Goal: Task Accomplishment & Management: Use online tool/utility

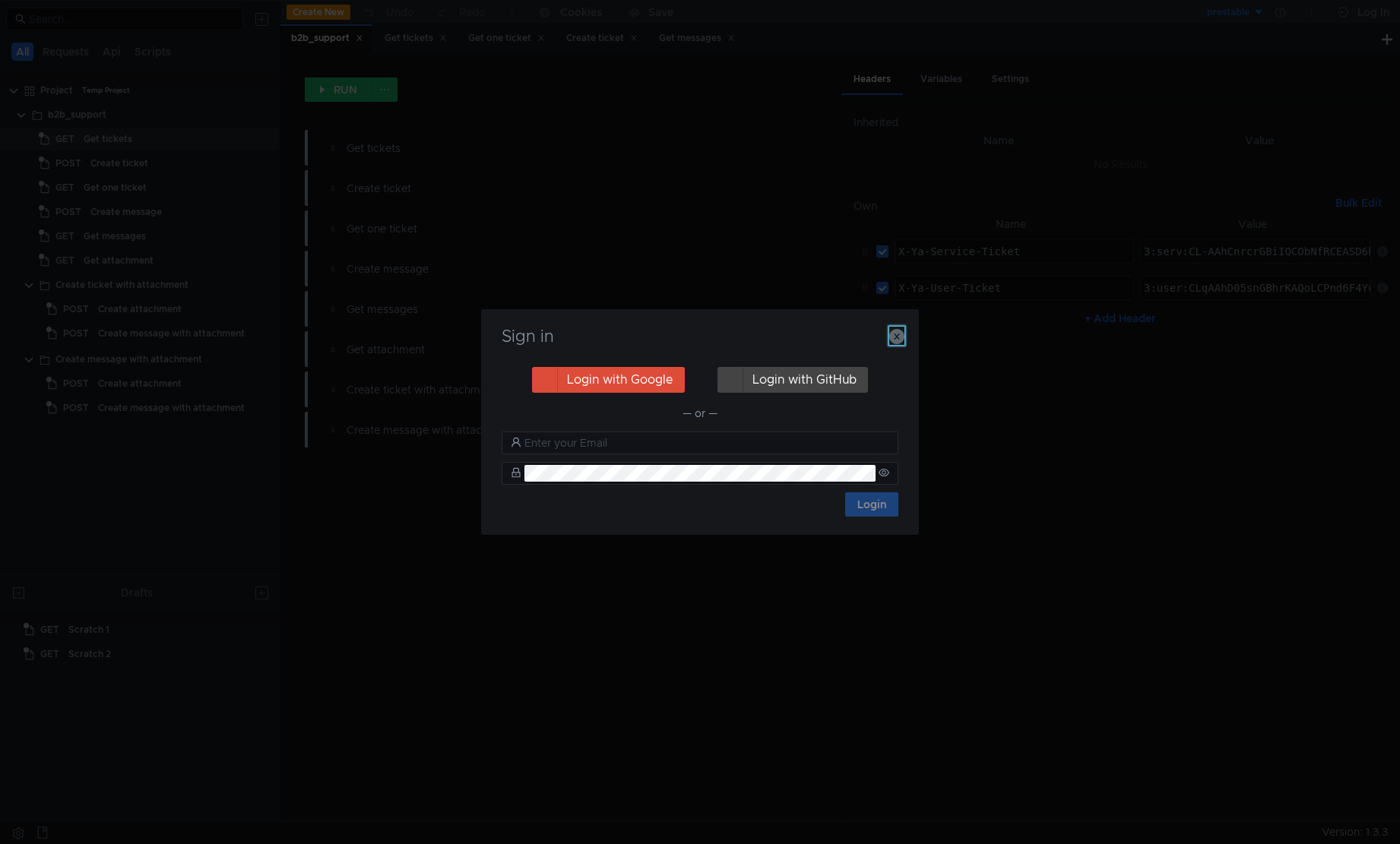
click at [897, 339] on icon "button" at bounding box center [897, 337] width 15 height 15
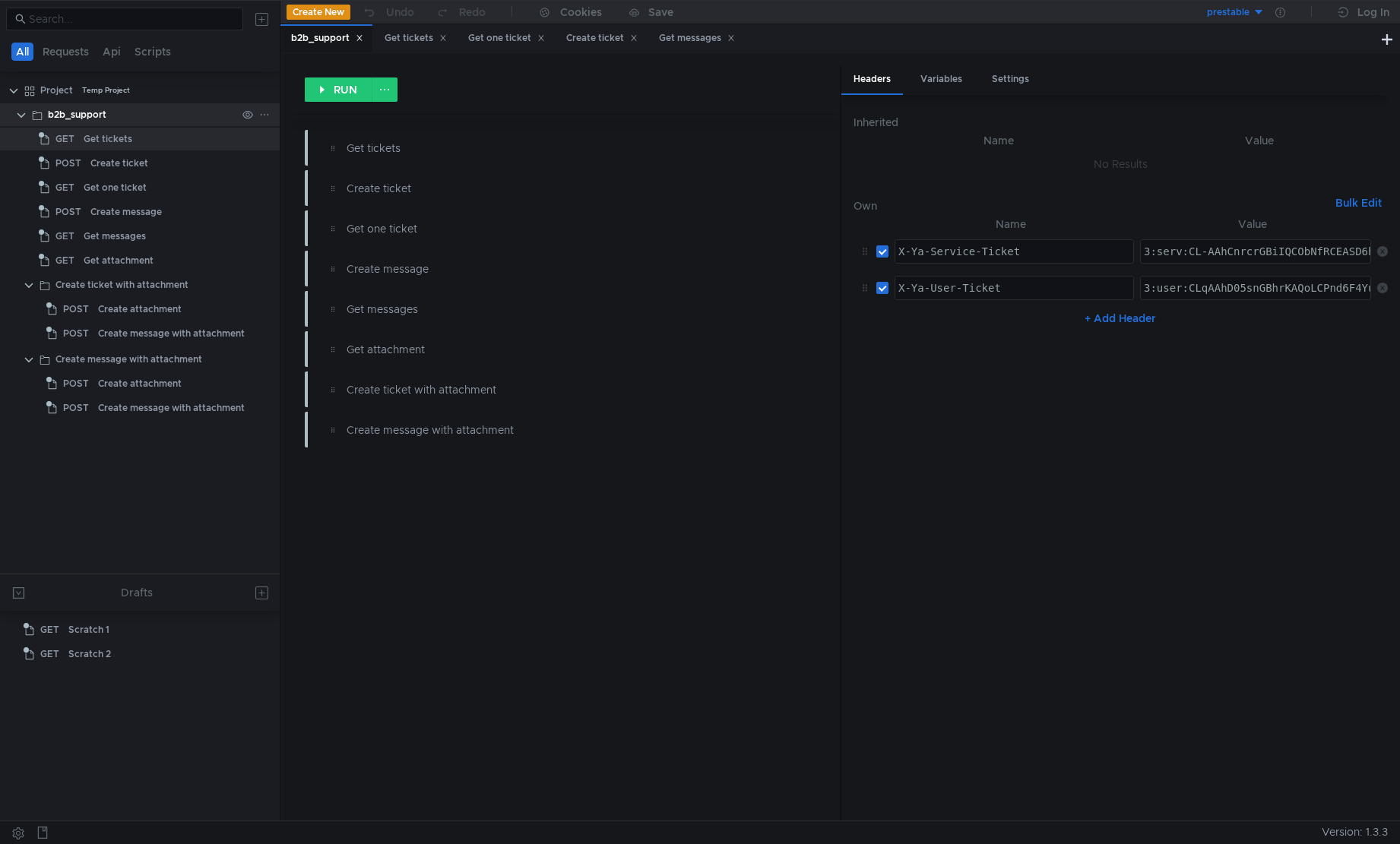
click at [77, 112] on div "b2b_support" at bounding box center [77, 115] width 59 height 23
type textarea "3:user:CLqAAhD05snGBhrKAQoLCPnd6F4YuIbqqAgQ-d3oXhoXY2xvdWRfYXBpLmRhdGE6YXBwX2Rh…"
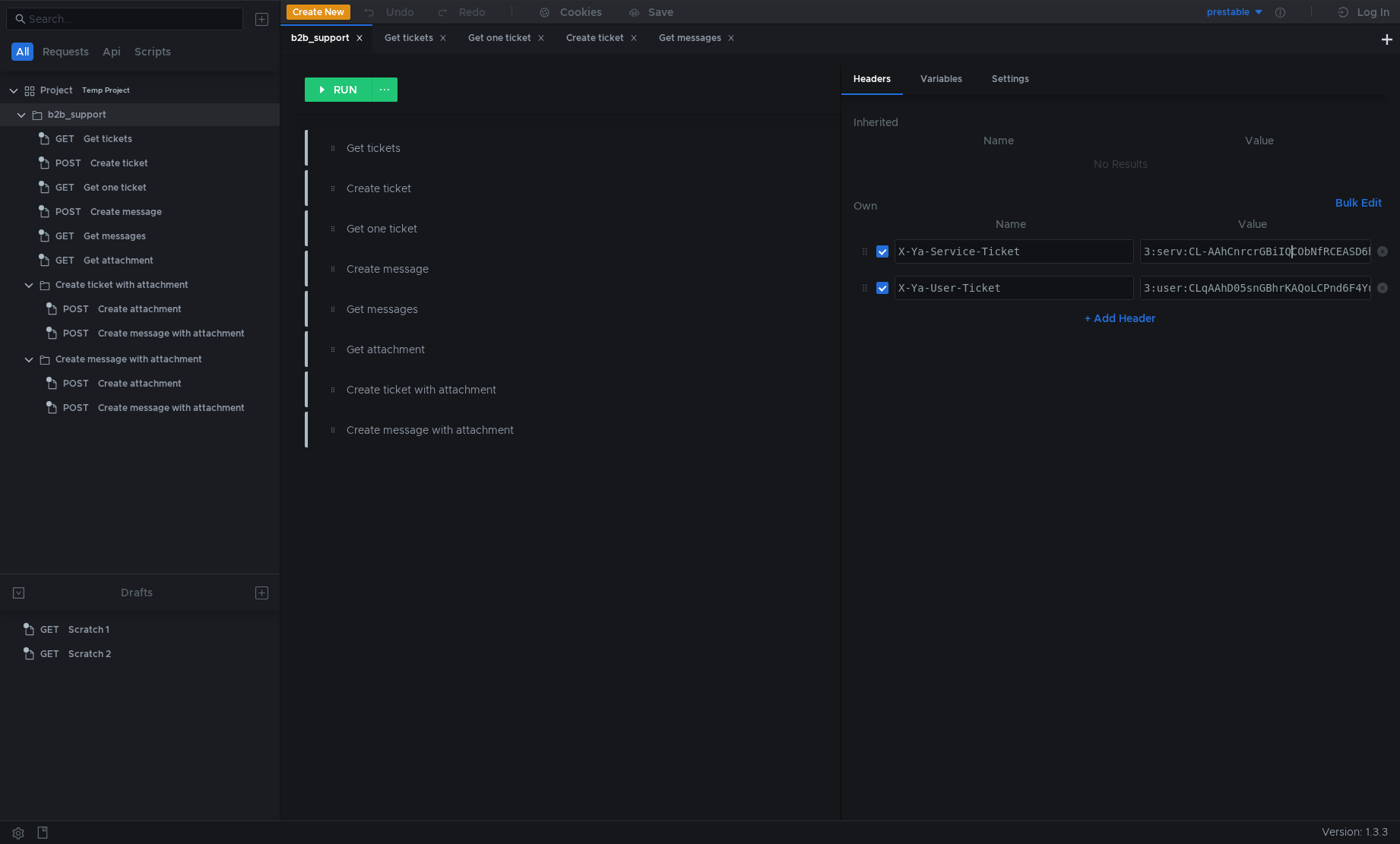
paste textarea "MWAAhCN3NDGBiIQCObNfRCEASD6hZuRpdT-AQ:HEMnLqyhnjE-OdH91Nd4rSt3vq9Jgs4KBbkrUpql-…"
type textarea "3:serv:CMWAAhCN3NDGBiIQCObNfRCEASD6hZuRpdT-AQ:HEMnLqyhnjE-OdH91Nd4rSt3vq9Jgs4KB…"
click at [110, 151] on div at bounding box center [140, 151] width 280 height 2
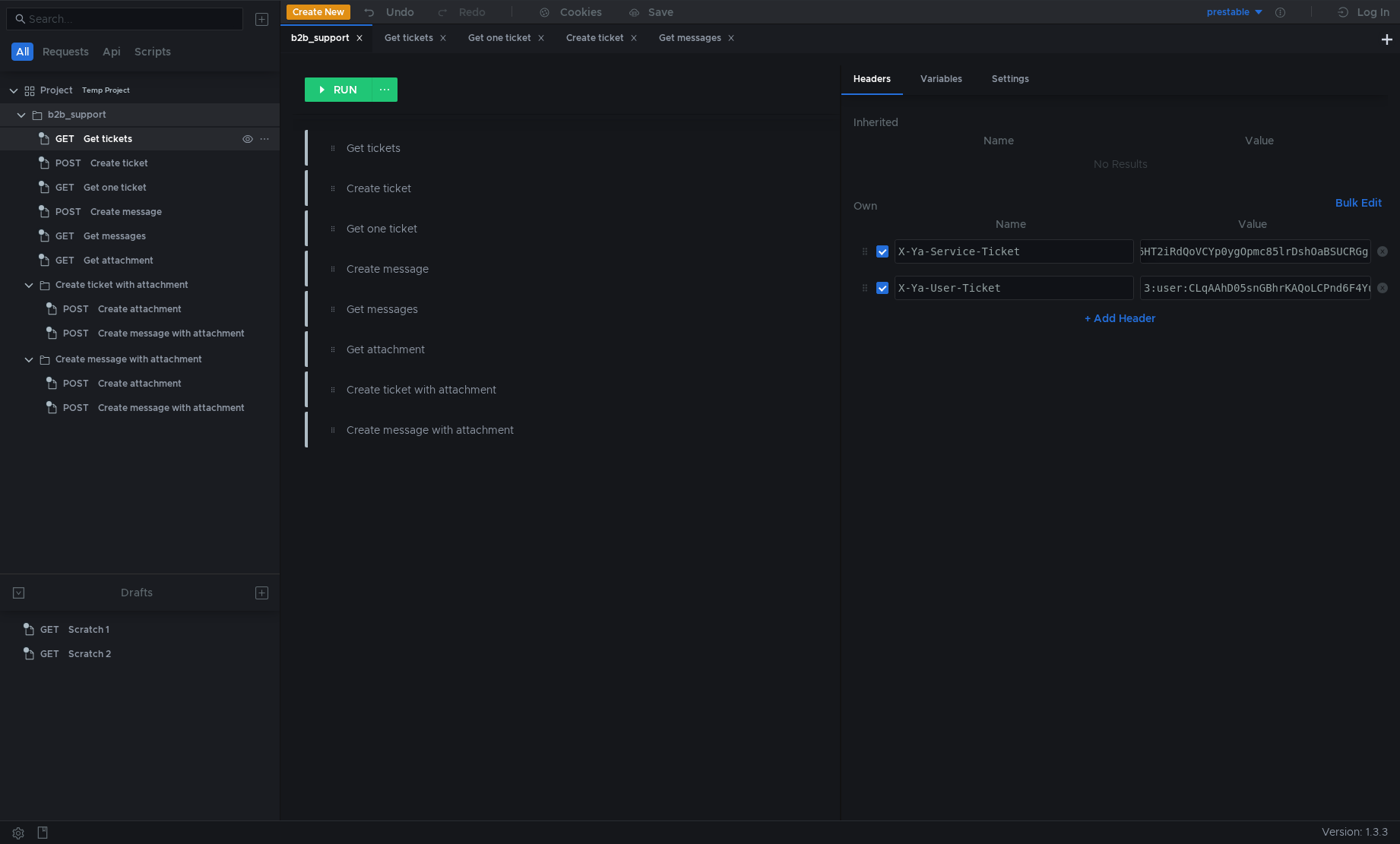
click at [110, 146] on div "Get tickets" at bounding box center [108, 139] width 49 height 23
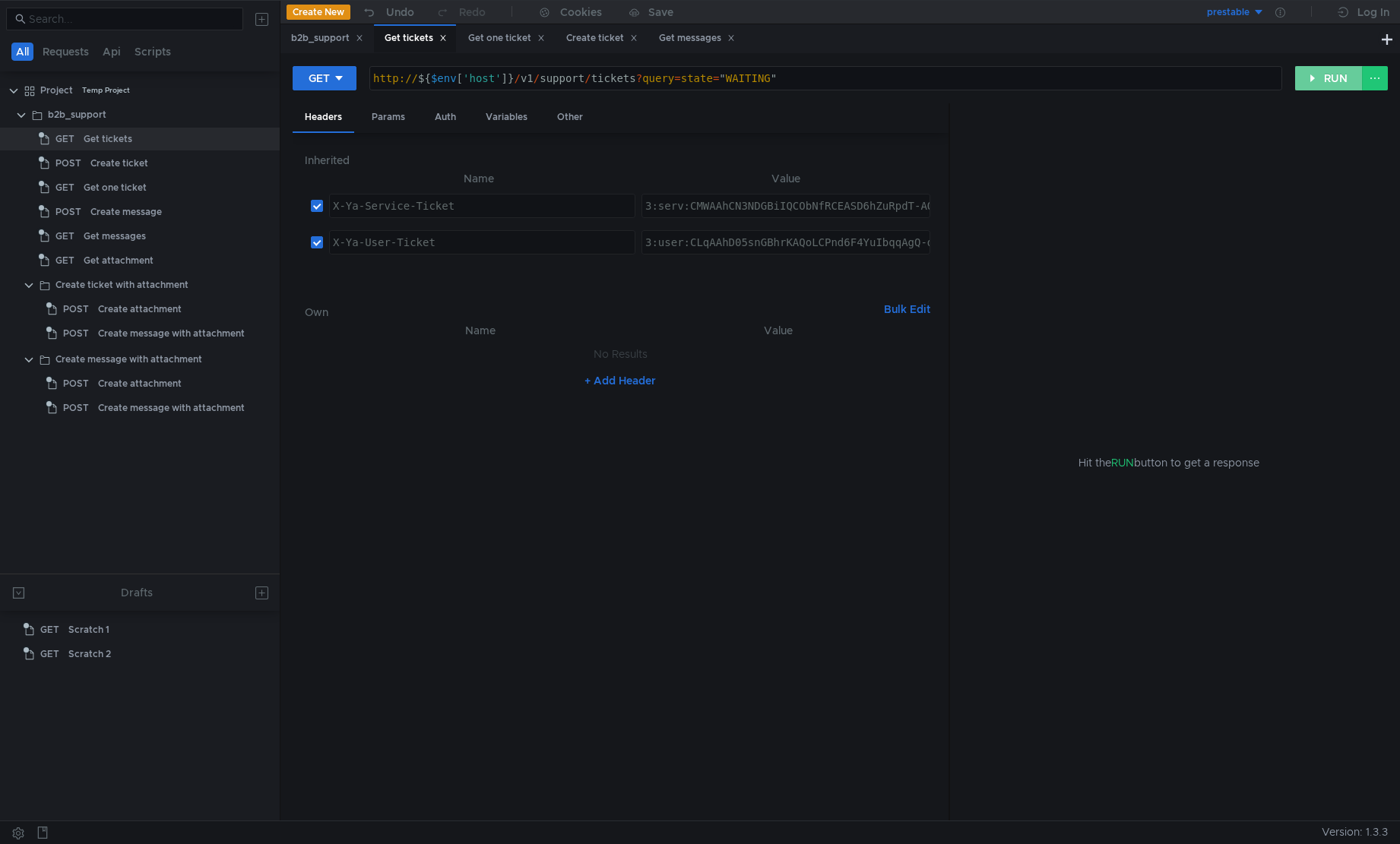
click at [1343, 76] on button "RUN" at bounding box center [1328, 79] width 68 height 24
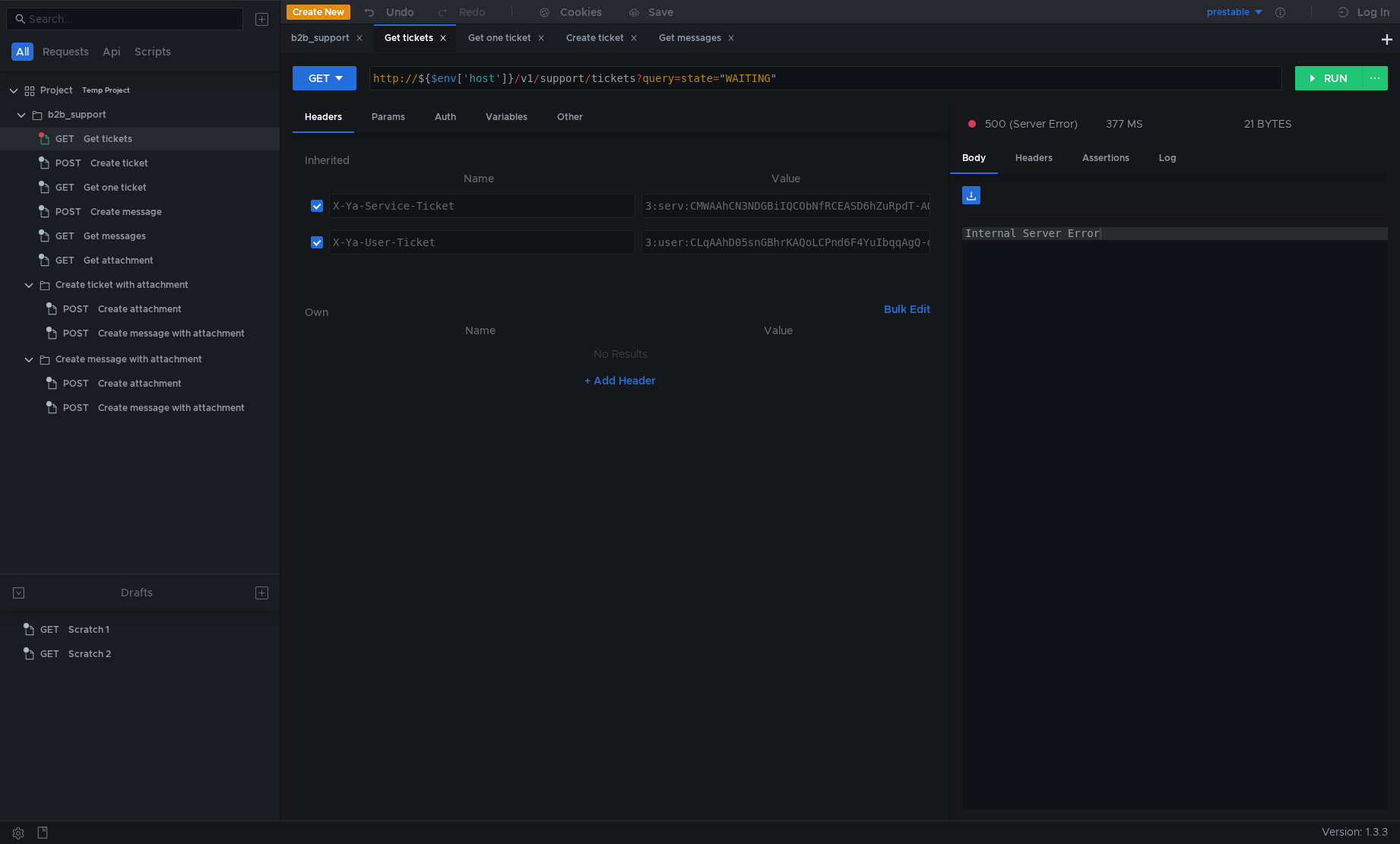
type textarea "http://${$env['host']}/v1/support/tickets?query=state="WAITING""
click at [872, 78] on div "http:// ${ $env [ 'host' ] } / v1 / support / tickets ? query = state = " WAITI…" at bounding box center [826, 92] width 911 height 39
type textarea "Internal Server Error"
click at [1157, 338] on div "Internal Server Error" at bounding box center [1175, 531] width 426 height 608
type textarea "3:user:CLqAAhD05snGBhrKAQoLCPnd6F4YuIbqqAgQ-d3oXhoXY2xvdWRfYXBpLmRhdGE6YXBwX2Rh…"
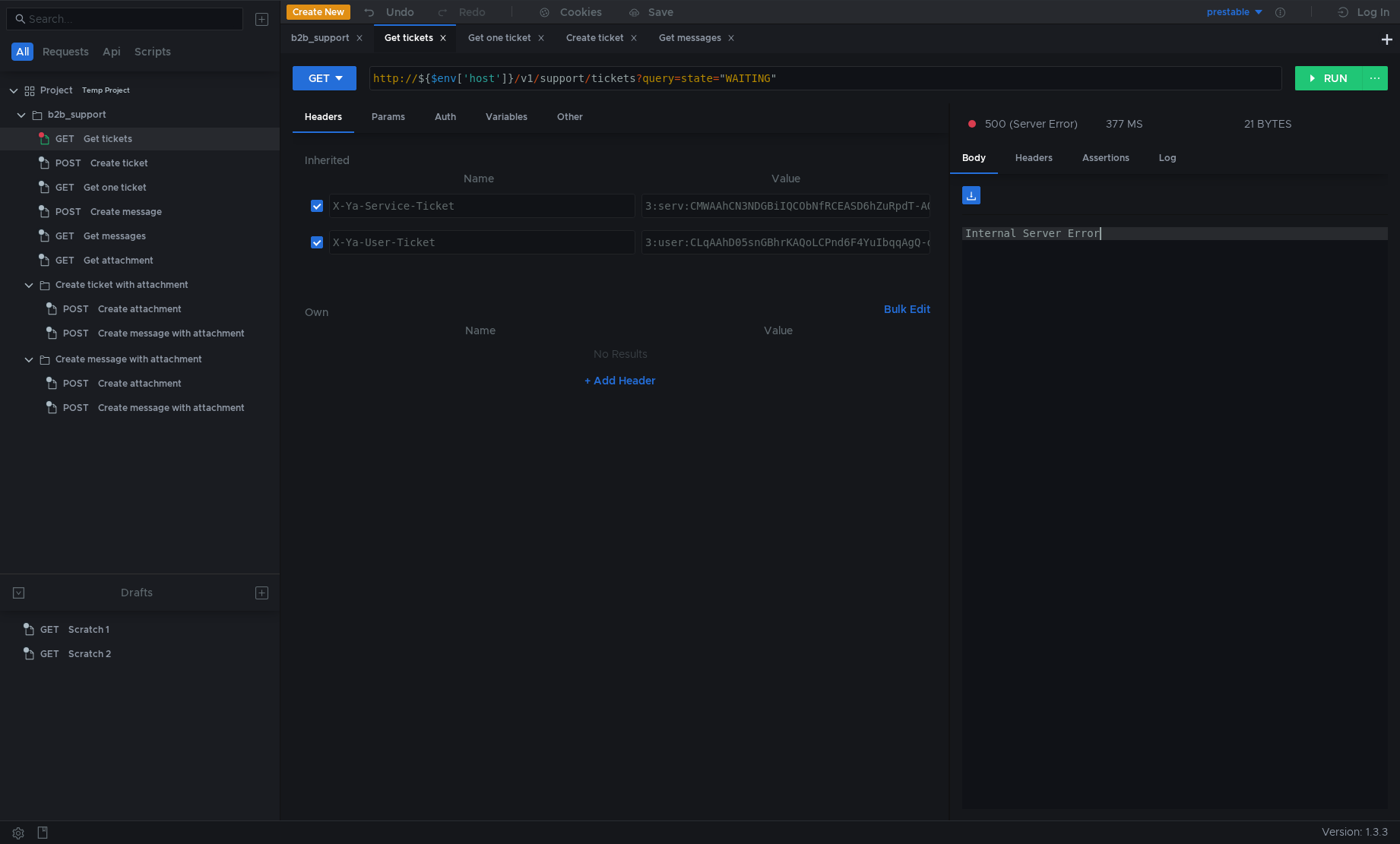
click at [63, 115] on div "b2b_support" at bounding box center [77, 115] width 59 height 23
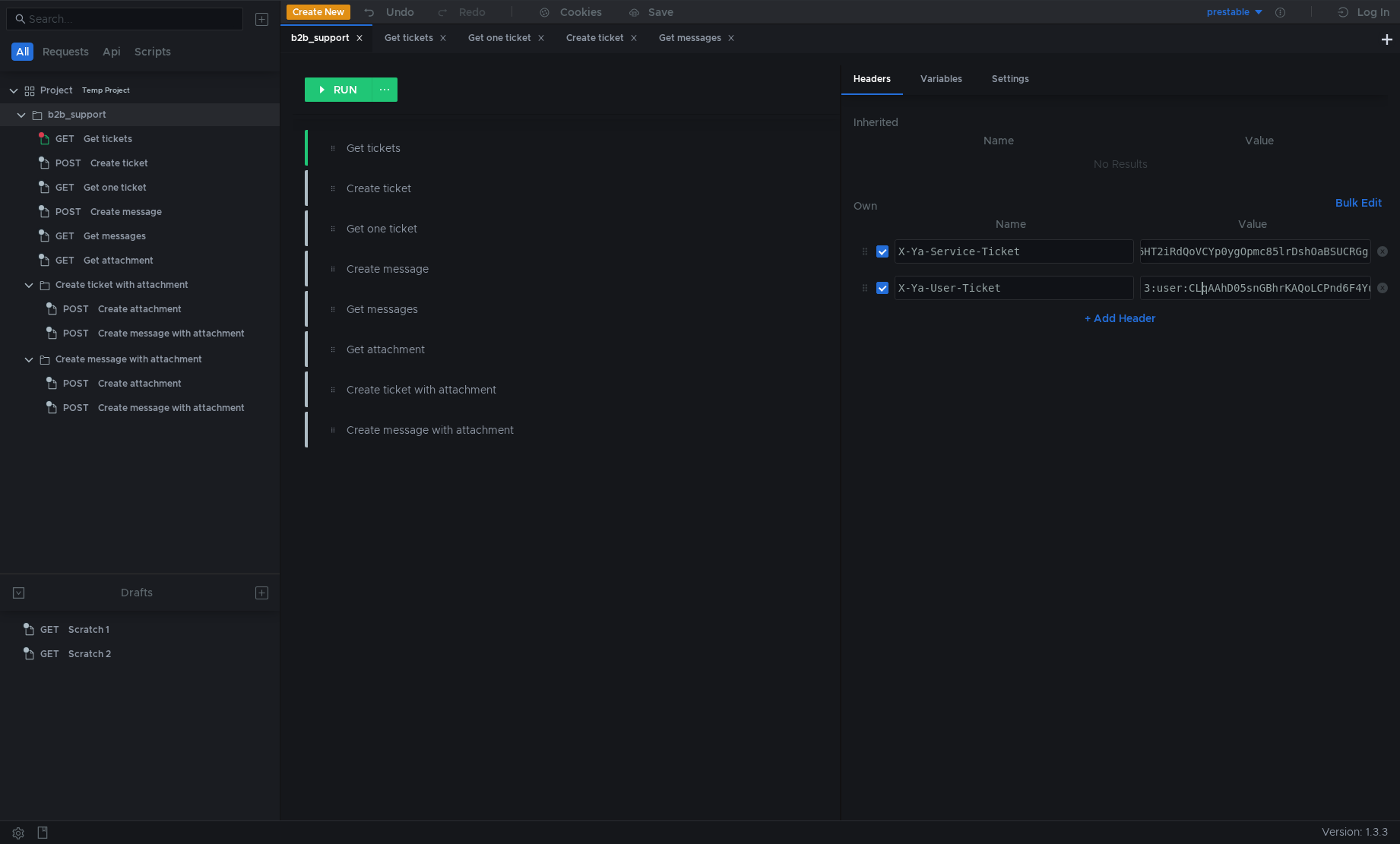
click at [1198, 279] on div "3:user:CLqAAhD05snGBhrKAQoLCPnd6F4YuIbqqAgQ-d3oXhoXY2xvdWRfYXBpLmRhdGE6YXBwX2Rh…" at bounding box center [1255, 288] width 229 height 23
click at [102, 137] on div "Get tickets" at bounding box center [108, 139] width 49 height 23
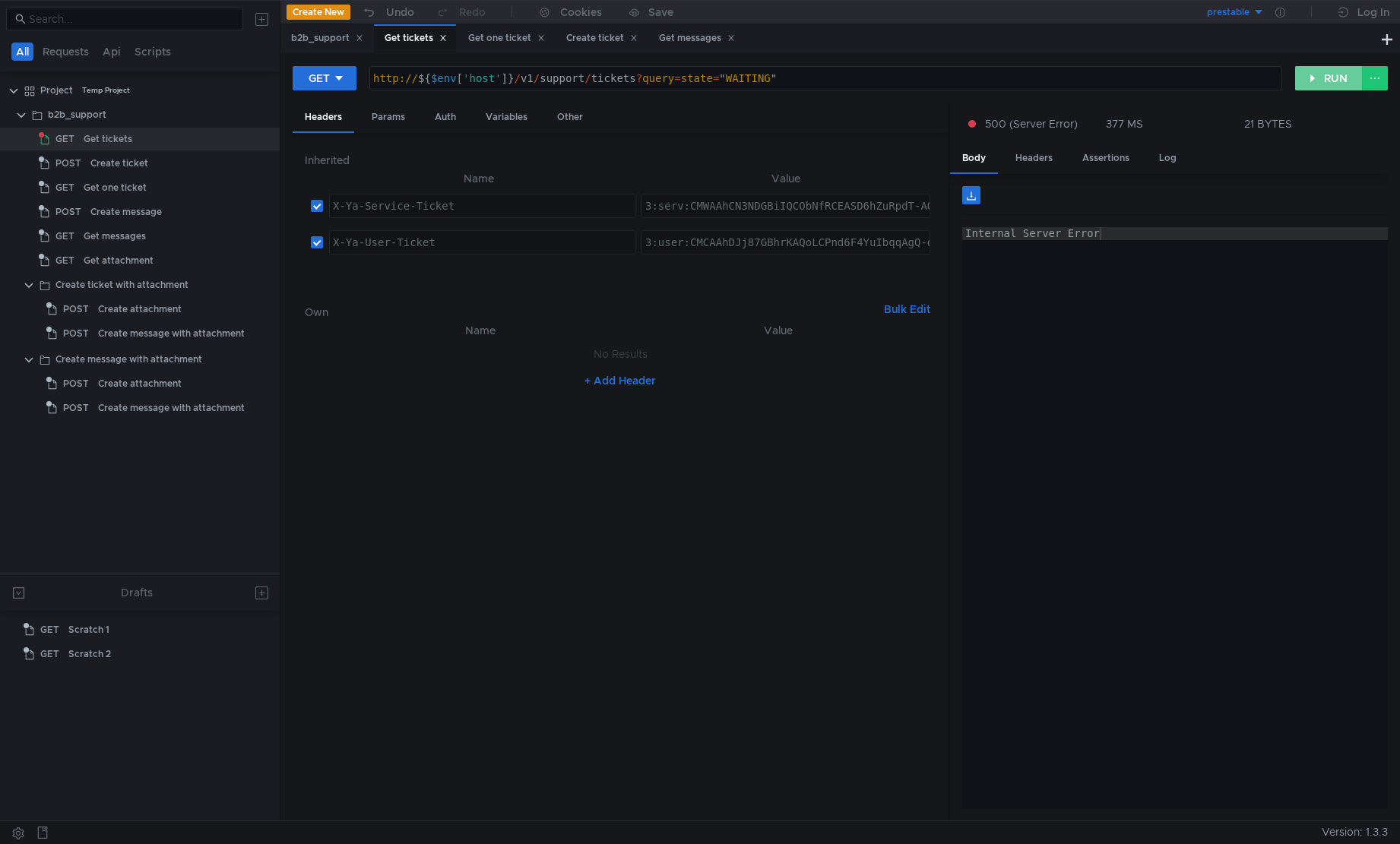
click at [1314, 75] on button "RUN" at bounding box center [1328, 79] width 68 height 24
click at [791, 74] on div "http:// ${ $env [ 'host' ] } / v1 / support / tickets ? query = state = " WAITI…" at bounding box center [826, 92] width 911 height 39
click at [1319, 80] on button "RUN" at bounding box center [1328, 79] width 68 height 24
click at [1318, 73] on button "RUN" at bounding box center [1328, 79] width 68 height 24
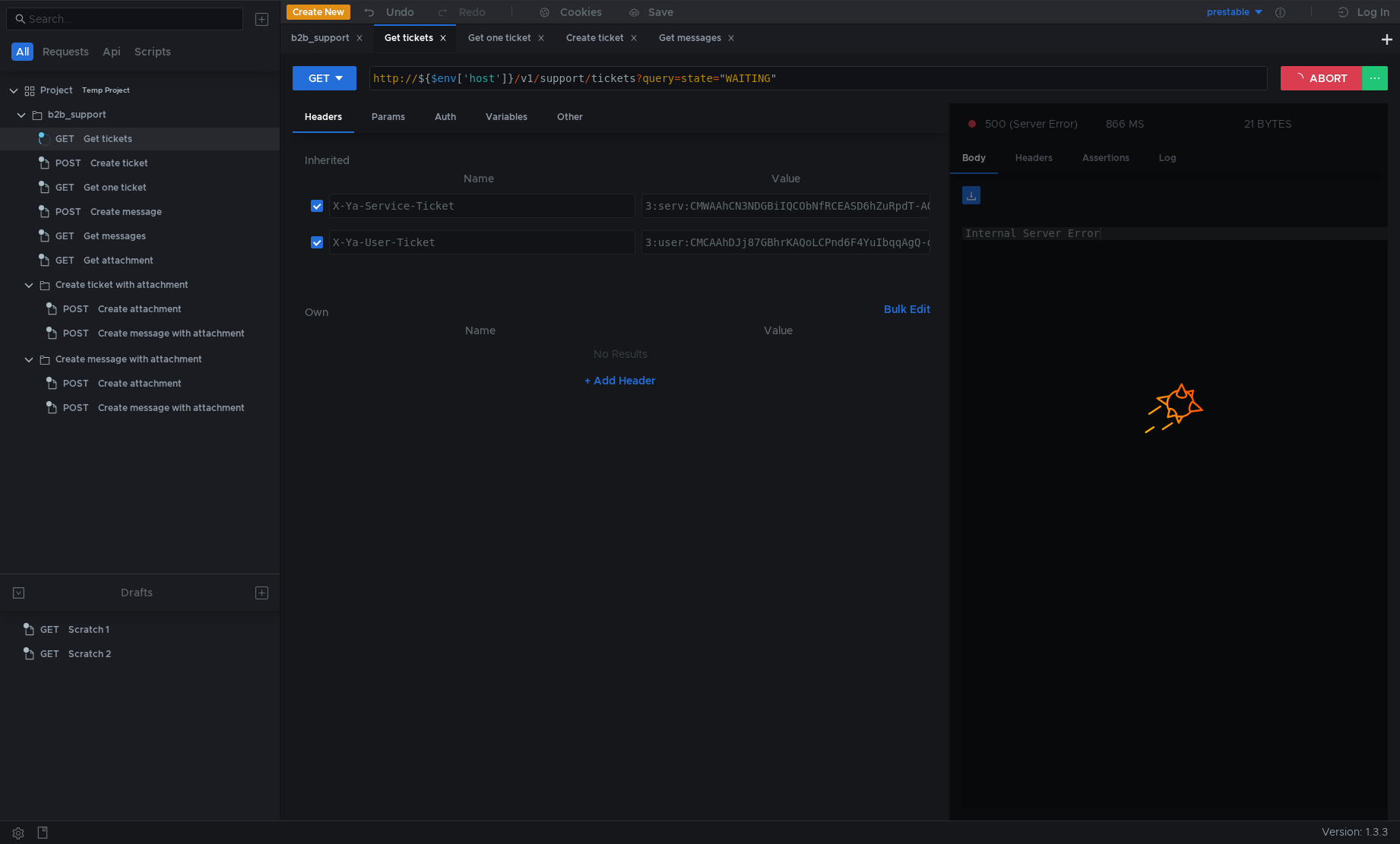
click at [1147, 311] on div at bounding box center [1169, 462] width 438 height 719
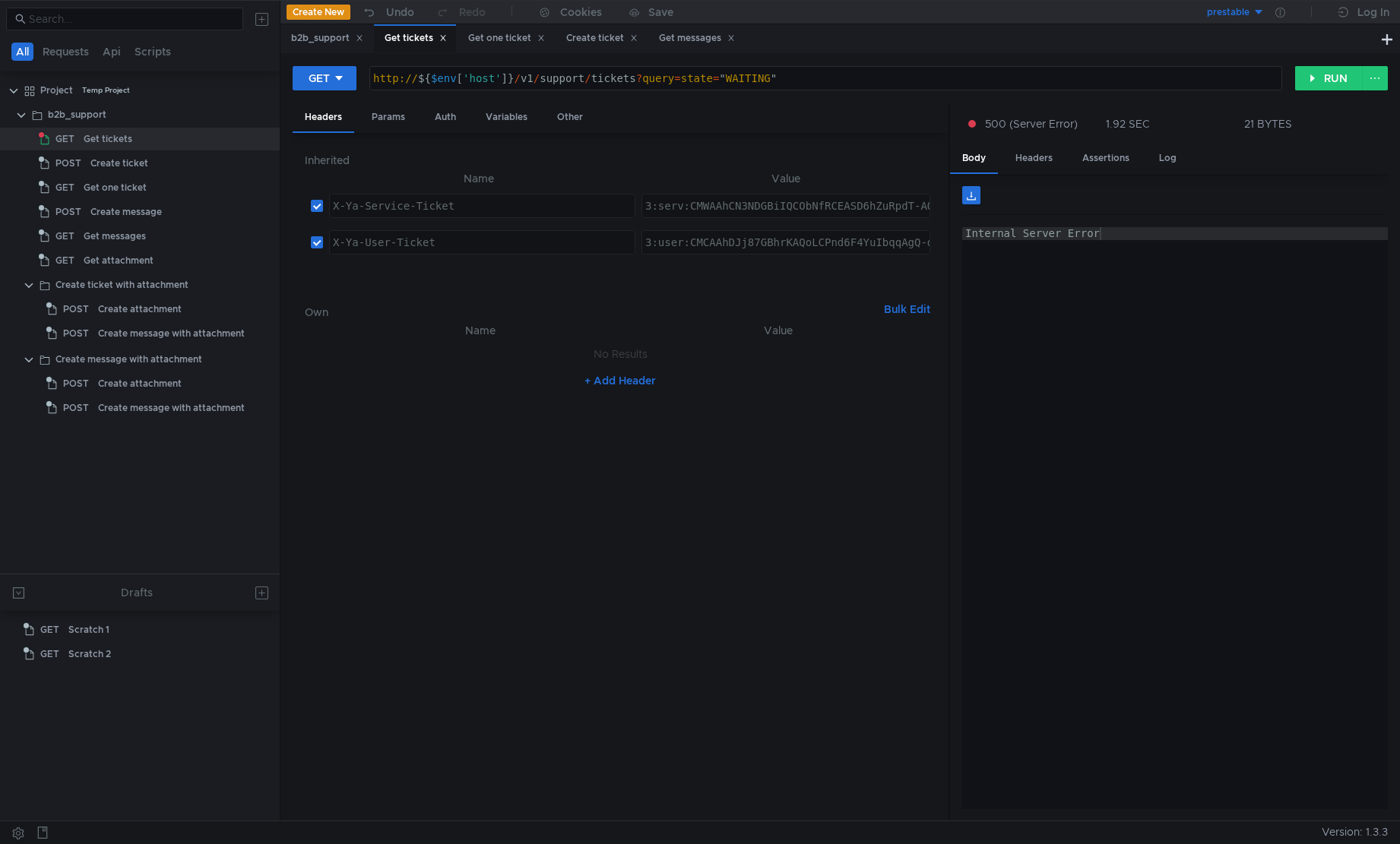
click at [1219, 488] on div "Internal Server Error" at bounding box center [1175, 531] width 426 height 608
click at [478, 497] on nz-table "Name Value No Results + Add Header" at bounding box center [620, 565] width 631 height 488
click at [1318, 75] on button "RUN" at bounding box center [1328, 79] width 68 height 24
